Goal: Navigation & Orientation: Find specific page/section

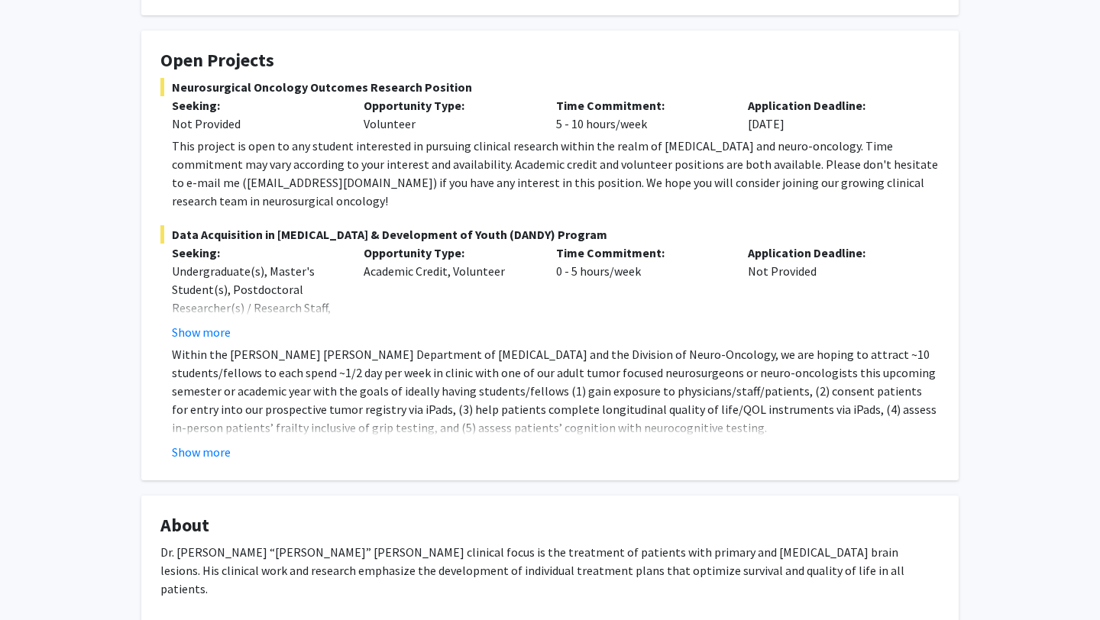
scroll to position [267, 0]
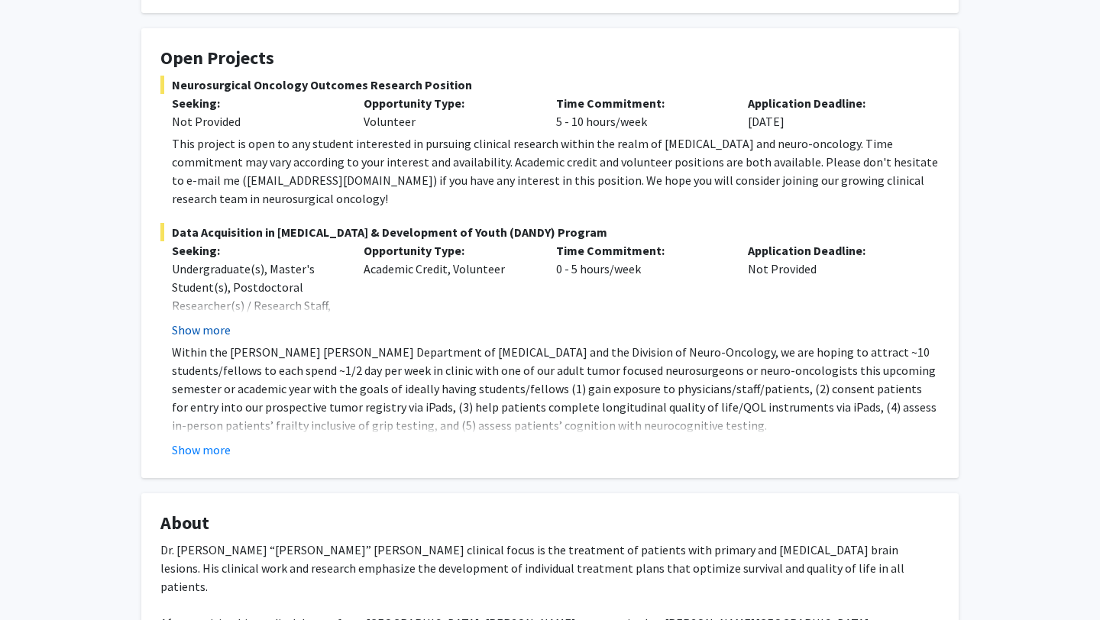
click at [189, 321] on button "Show more" at bounding box center [201, 330] width 59 height 18
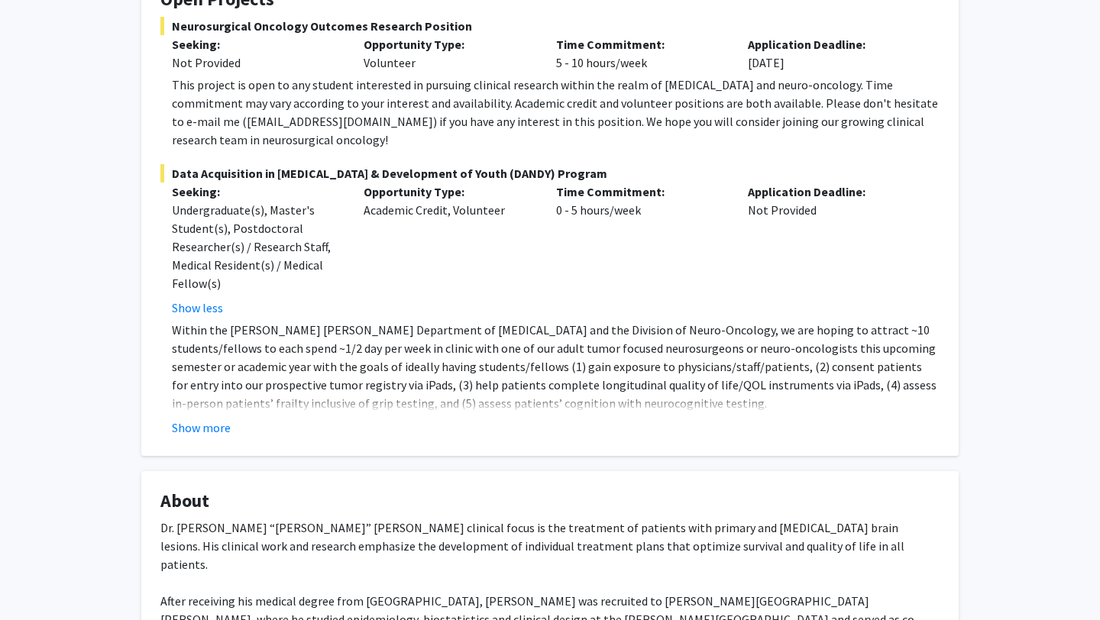
scroll to position [380, 0]
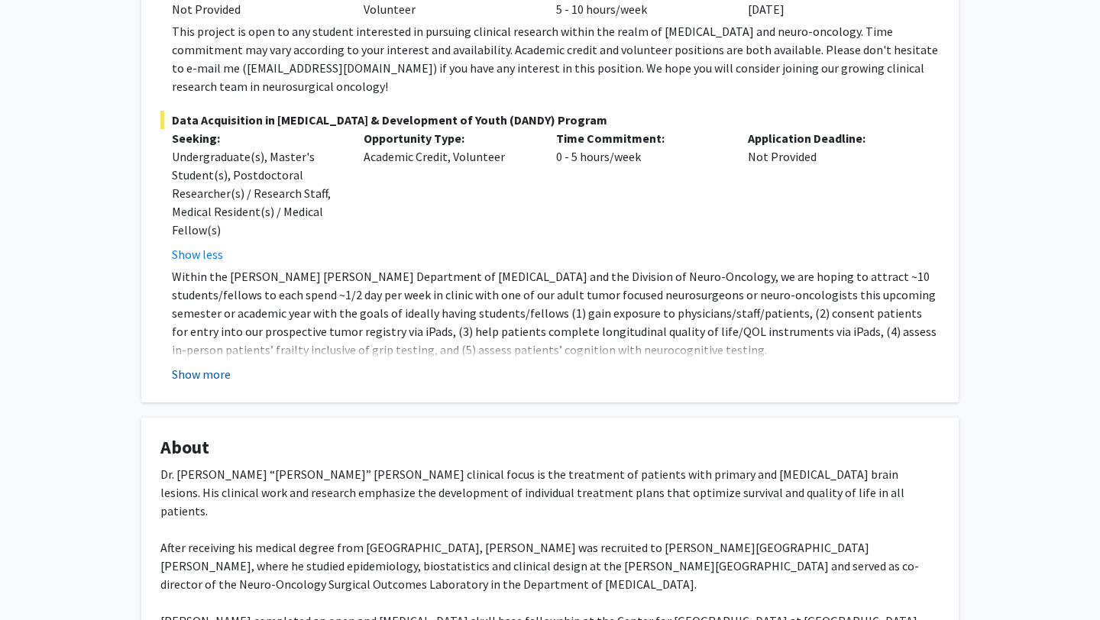
click at [189, 365] on button "Show more" at bounding box center [201, 374] width 59 height 18
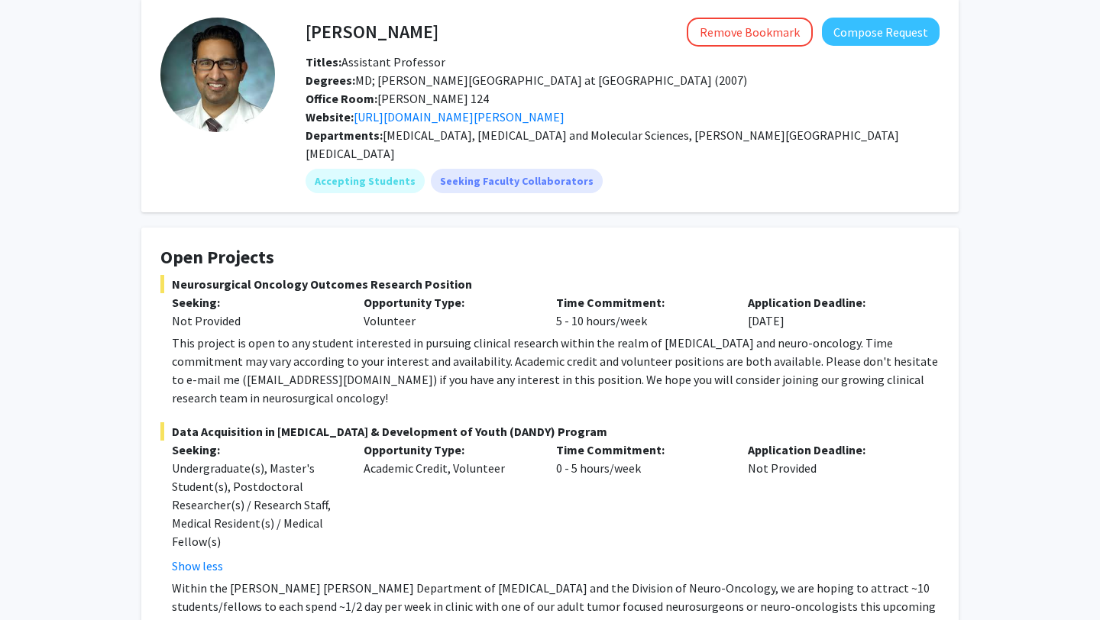
scroll to position [0, 0]
